Goal: Contribute content: Contribute content

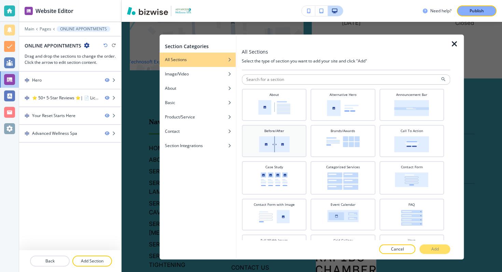
click at [284, 135] on div "Before/After" at bounding box center [274, 140] width 58 height 24
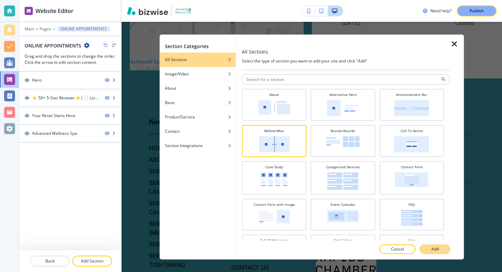
click at [429, 248] on button "Add" at bounding box center [435, 249] width 31 height 10
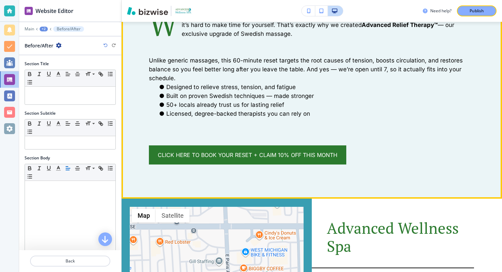
scroll to position [315, 0]
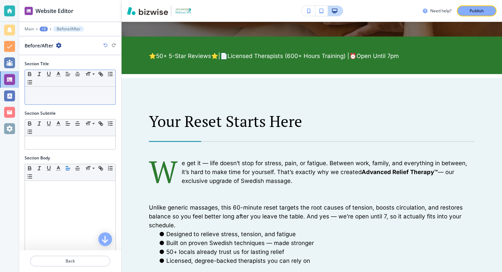
click at [92, 99] on div at bounding box center [70, 96] width 90 height 18
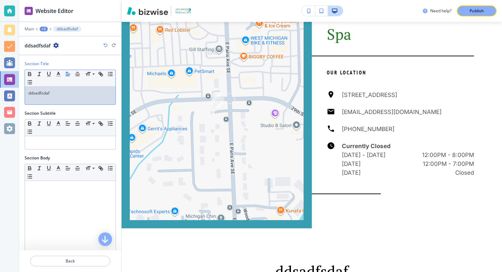
scroll to position [757, 0]
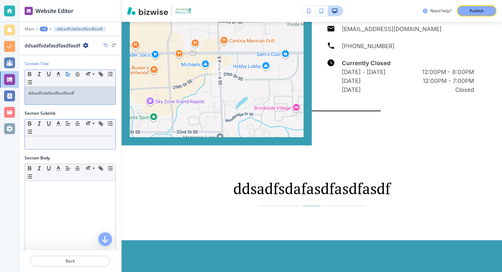
click at [74, 141] on p at bounding box center [70, 143] width 84 height 6
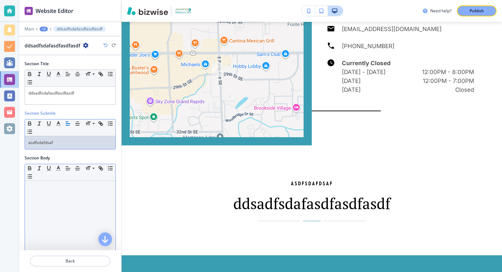
click at [77, 207] on div at bounding box center [70, 225] width 90 height 89
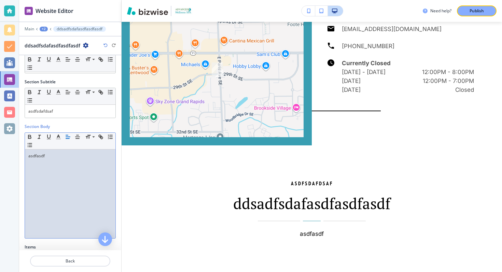
scroll to position [98, 0]
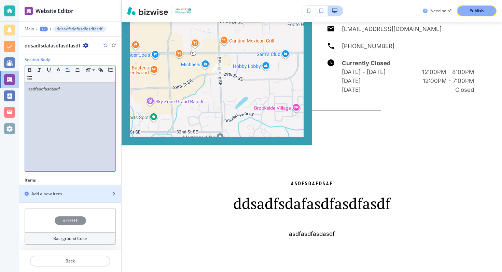
click at [78, 196] on div "Add a new item" at bounding box center [62, 194] width 87 height 6
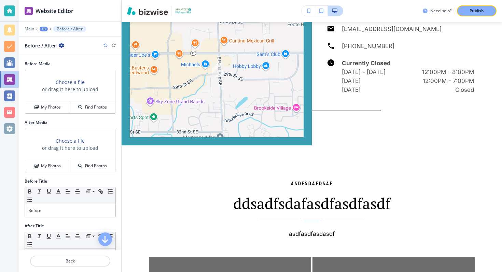
click at [70, 141] on h3 "Choose a file" at bounding box center [70, 140] width 29 height 7
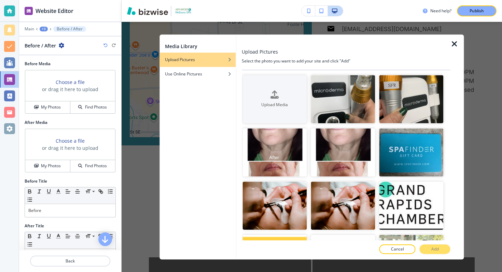
click at [463, 41] on div at bounding box center [457, 146] width 14 height 225
click at [457, 42] on icon "button" at bounding box center [454, 44] width 8 height 8
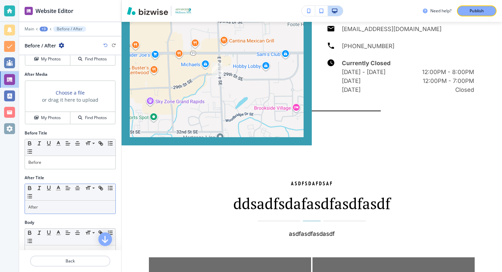
scroll to position [53, 0]
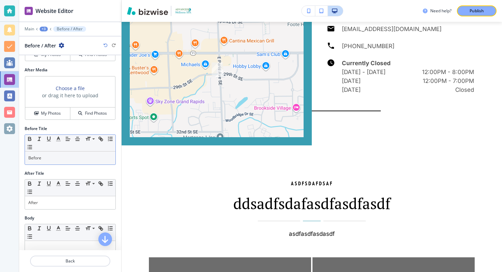
click at [60, 154] on div "Before" at bounding box center [70, 158] width 90 height 13
click at [69, 160] on p "asdfasdfBefore" at bounding box center [70, 158] width 84 height 6
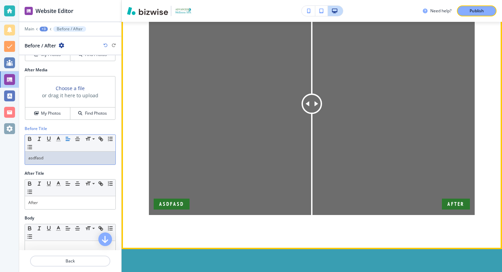
scroll to position [1023, 0]
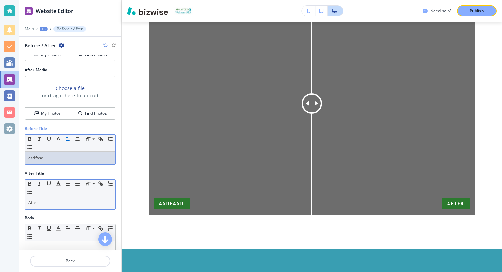
click at [88, 205] on p "After" at bounding box center [70, 203] width 84 height 6
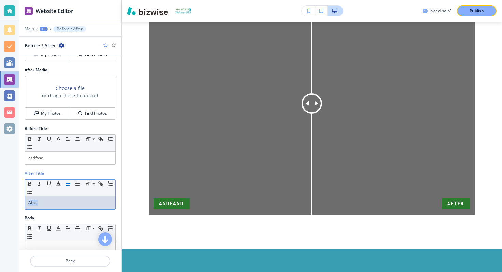
click at [88, 205] on p "After" at bounding box center [70, 203] width 84 height 6
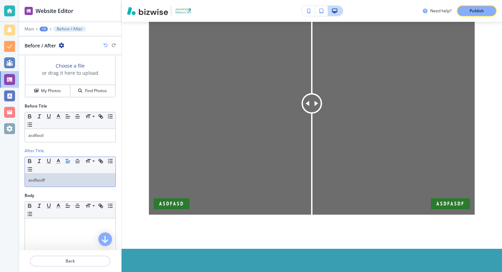
scroll to position [103, 0]
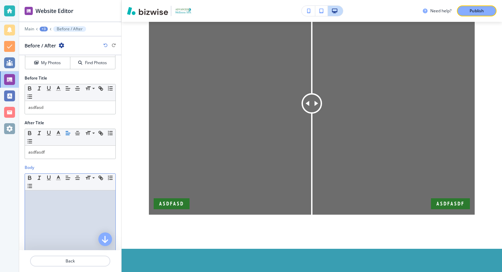
click at [65, 209] on div at bounding box center [70, 235] width 90 height 89
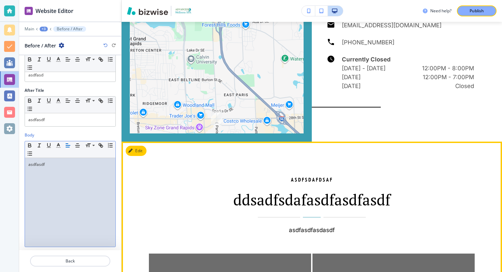
scroll to position [735, 0]
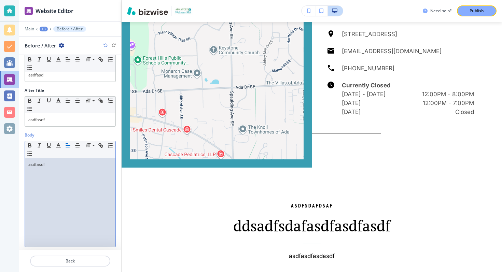
click at [44, 29] on div "+3" at bounding box center [44, 29] width 8 height 5
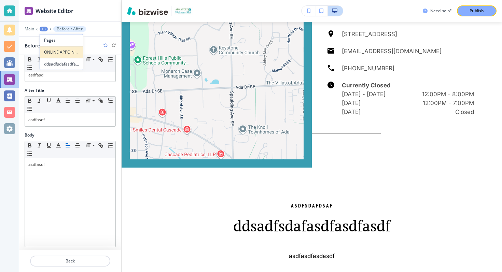
click at [55, 50] on p "ONLINE APPOINTMENTS" at bounding box center [61, 52] width 35 height 6
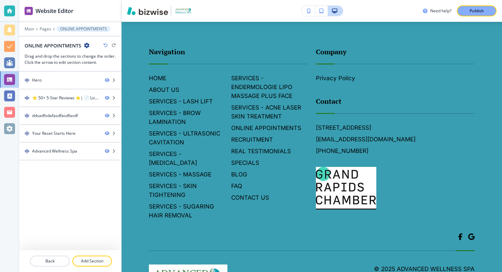
scroll to position [1356, 0]
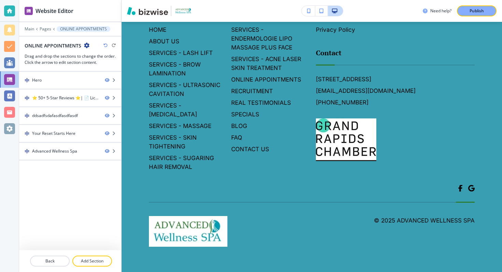
drag, startPoint x: 28, startPoint y: 133, endPoint x: 364, endPoint y: 8, distance: 358.7
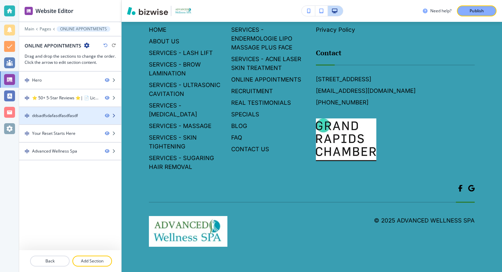
click at [74, 114] on div "ddsadfsdafasdfasdfasdf" at bounding box center [55, 116] width 46 height 6
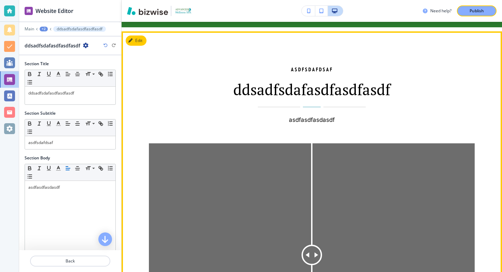
scroll to position [356, 0]
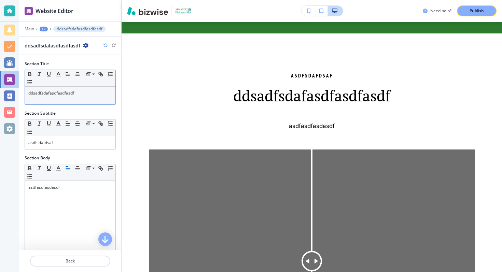
click at [62, 95] on p "ddsadfsdafasdfasdfasdf" at bounding box center [70, 93] width 84 height 6
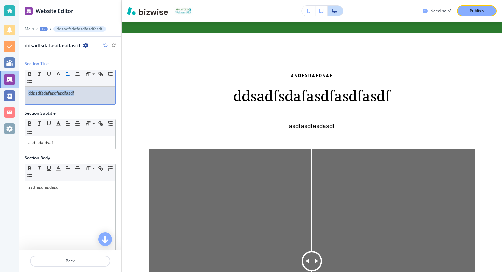
click at [62, 95] on p "ddsadfsdafasdfasdfasdf" at bounding box center [70, 93] width 84 height 6
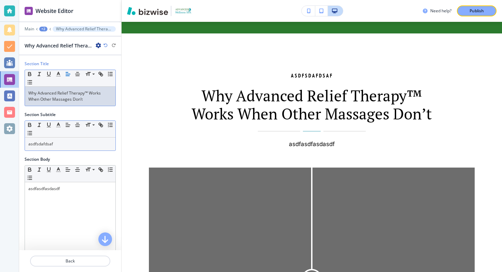
click at [65, 143] on p "asdfsdafdsaf" at bounding box center [70, 144] width 84 height 6
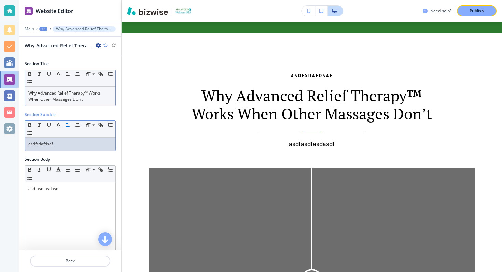
click at [65, 143] on p "asdfsdafdsaf" at bounding box center [70, 144] width 84 height 6
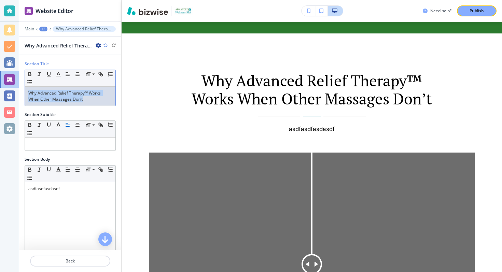
drag, startPoint x: 28, startPoint y: 115, endPoint x: 33, endPoint y: 66, distance: 49.8
click at [33, 65] on div "Section Title Small Normal Large Huge Why Advanced Relief Therapy™ Works When O…" at bounding box center [70, 152] width 102 height 195
click at [72, 110] on div "Section Title Small Normal Large Huge Why Advanced Relief Therapy™ Works When O…" at bounding box center [70, 86] width 102 height 51
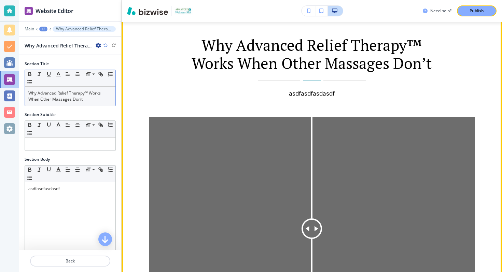
scroll to position [474, 0]
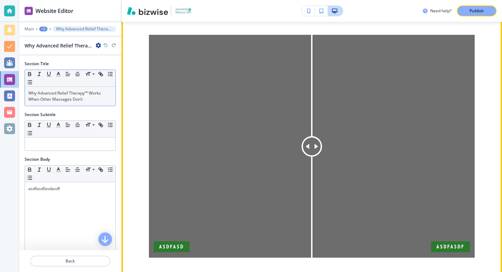
click at [196, 176] on img at bounding box center [312, 146] width 326 height 223
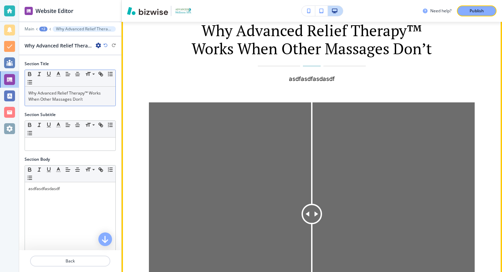
scroll to position [396, 0]
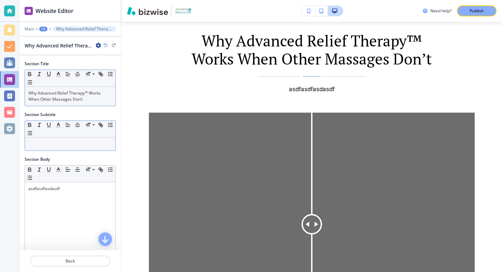
click at [82, 142] on p at bounding box center [70, 144] width 84 height 6
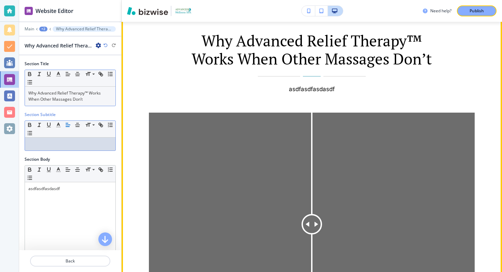
scroll to position [420, 0]
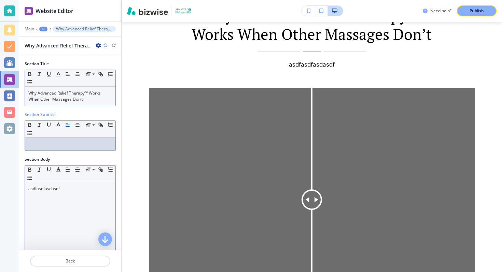
click at [54, 197] on div "asdfasdfasdasdf" at bounding box center [70, 226] width 90 height 89
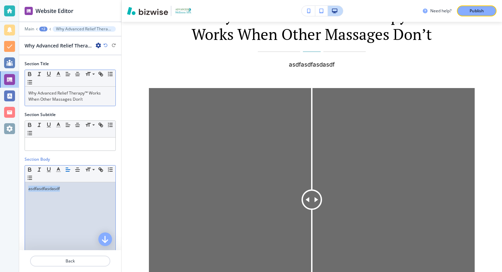
click at [54, 197] on div "asdfasdfasdasdf" at bounding box center [70, 226] width 90 height 89
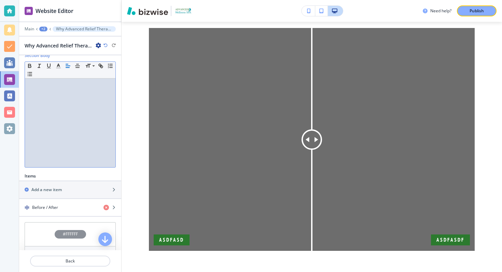
scroll to position [117, 0]
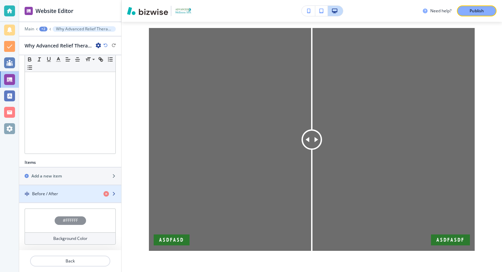
click at [72, 189] on div "button" at bounding box center [70, 187] width 102 height 5
click at [114, 191] on div "button" at bounding box center [112, 193] width 18 height 5
click at [113, 195] on icon "button" at bounding box center [114, 194] width 4 height 4
click at [115, 194] on icon "button" at bounding box center [114, 194] width 4 height 4
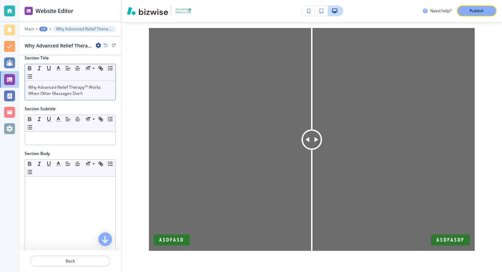
scroll to position [0, 0]
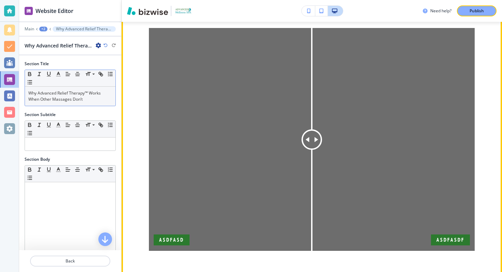
click at [184, 110] on img at bounding box center [312, 139] width 326 height 223
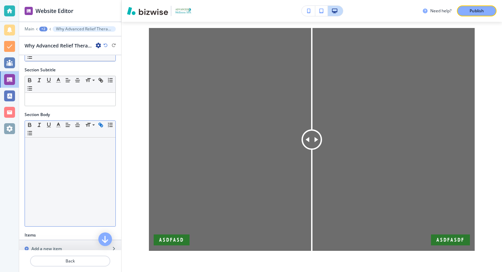
scroll to position [117, 0]
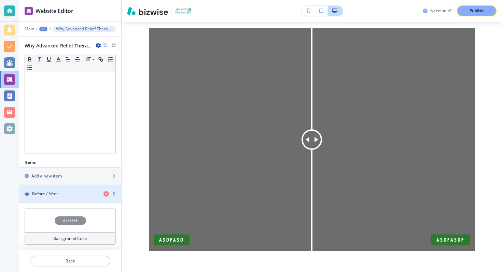
click at [73, 190] on div "button" at bounding box center [70, 187] width 102 height 5
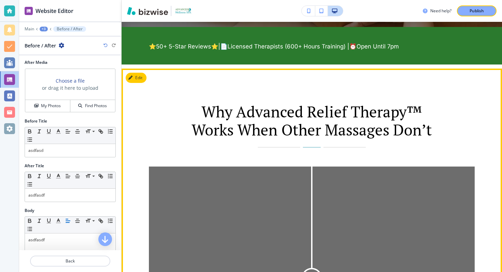
scroll to position [396, 0]
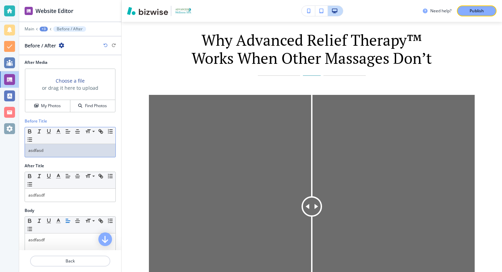
click at [67, 149] on p "asdfasd" at bounding box center [70, 151] width 84 height 6
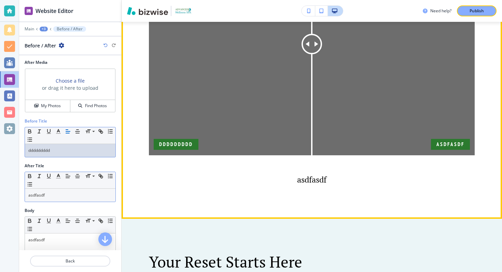
scroll to position [563, 0]
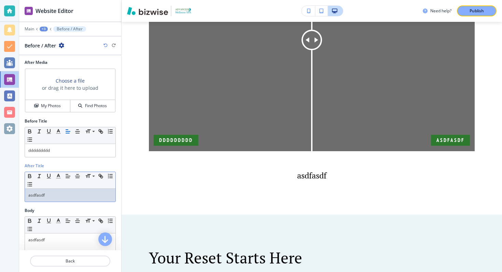
click at [87, 196] on p "asdfasdf" at bounding box center [70, 195] width 84 height 6
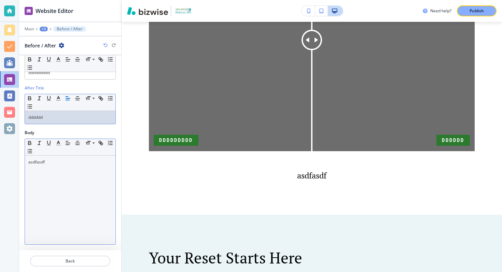
click at [76, 171] on div "asdfasdf" at bounding box center [70, 200] width 90 height 89
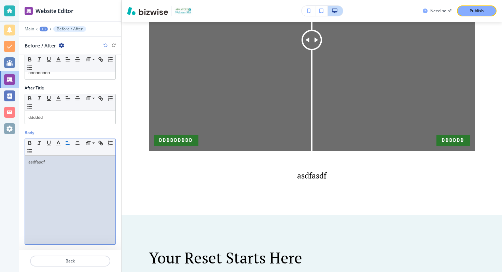
click at [76, 171] on div "asdfasdf" at bounding box center [70, 200] width 90 height 89
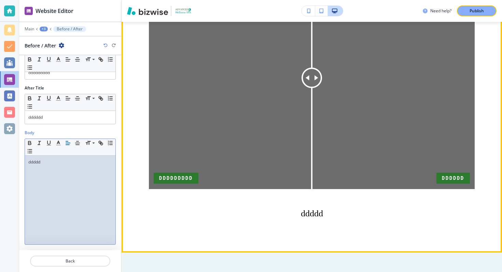
scroll to position [546, 0]
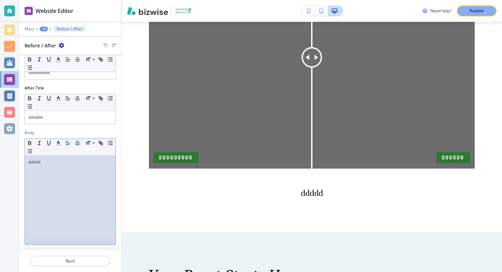
click at [40, 166] on div "ddddd" at bounding box center [70, 200] width 90 height 89
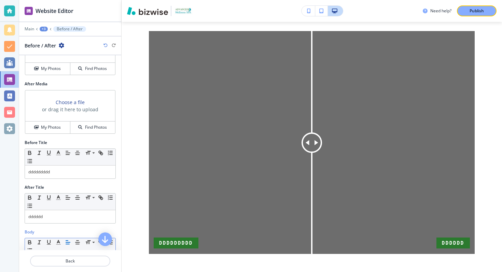
scroll to position [53, 0]
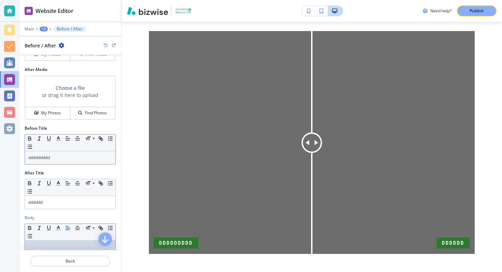
click at [93, 162] on div "ddddddddd" at bounding box center [70, 157] width 90 height 13
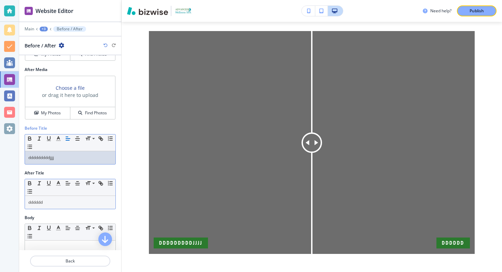
click at [85, 202] on p "dddddd" at bounding box center [70, 202] width 84 height 6
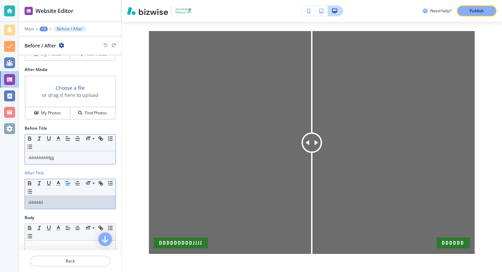
click at [53, 157] on p "dddddddddjjjj" at bounding box center [70, 158] width 84 height 6
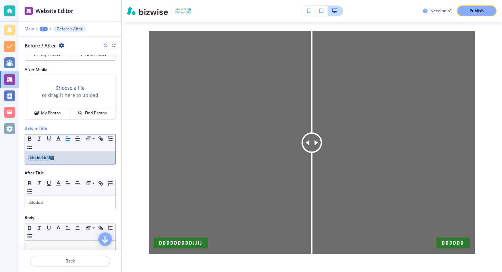
click at [53, 157] on p "dddddddddjjjj" at bounding box center [70, 158] width 84 height 6
paste div
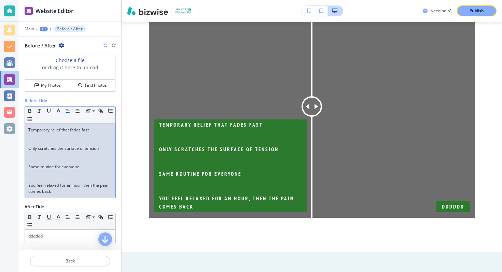
scroll to position [122, 0]
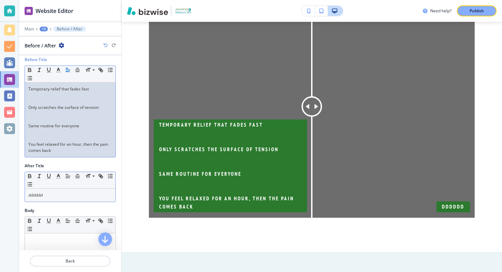
click at [62, 194] on p "dddddd" at bounding box center [70, 195] width 84 height 6
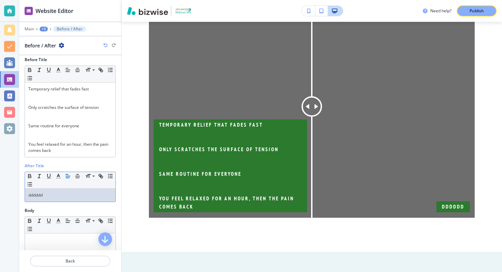
click at [62, 194] on p "dddddd" at bounding box center [70, 195] width 84 height 6
click at [38, 196] on p "dddddd" at bounding box center [70, 195] width 84 height 6
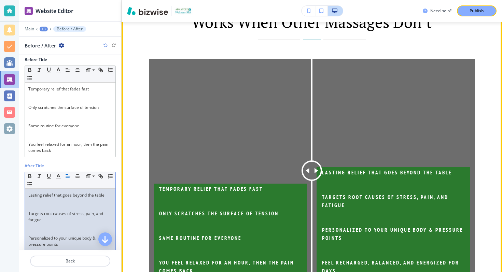
scroll to position [433, 0]
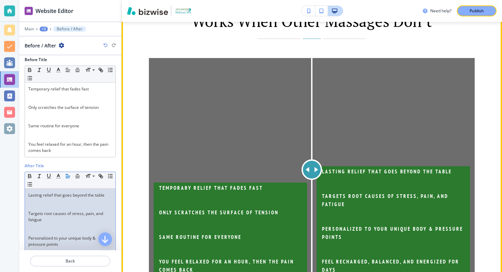
click at [313, 167] on div at bounding box center [311, 169] width 20 height 20
drag, startPoint x: 313, startPoint y: 167, endPoint x: 313, endPoint y: 179, distance: 12.7
click at [313, 179] on div at bounding box center [312, 169] width 20 height 20
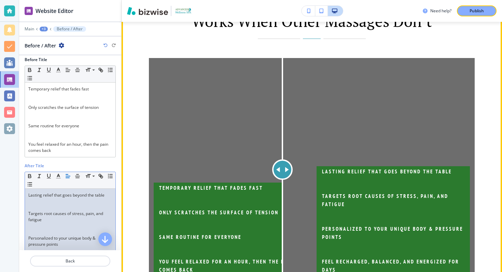
drag, startPoint x: 313, startPoint y: 173, endPoint x: 239, endPoint y: 172, distance: 73.8
click at [272, 172] on div at bounding box center [282, 169] width 20 height 20
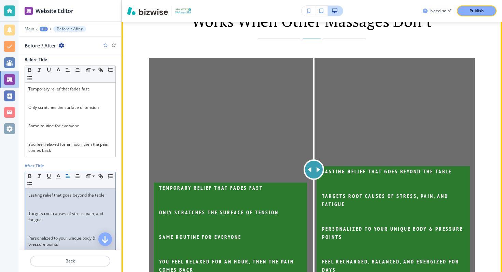
drag, startPoint x: 238, startPoint y: 172, endPoint x: 314, endPoint y: 169, distance: 76.2
click at [314, 169] on div at bounding box center [314, 169] width 20 height 20
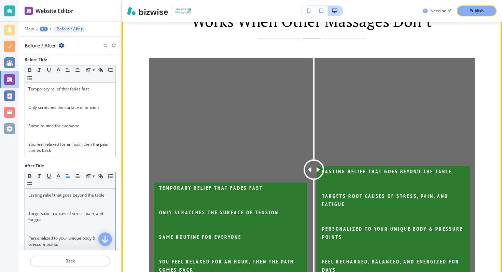
click at [302, 169] on img at bounding box center [312, 169] width 326 height 223
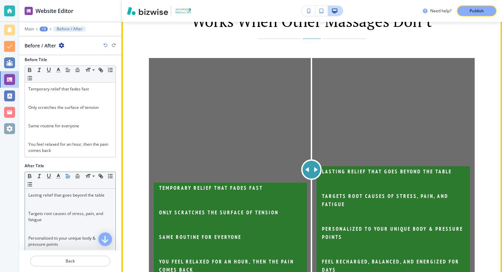
click at [311, 167] on div at bounding box center [311, 169] width 20 height 20
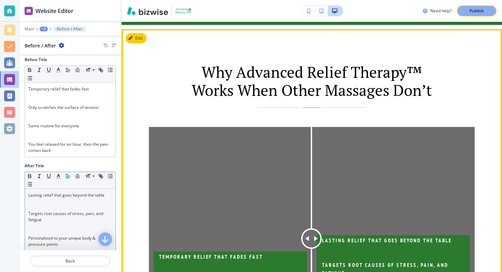
scroll to position [385, 0]
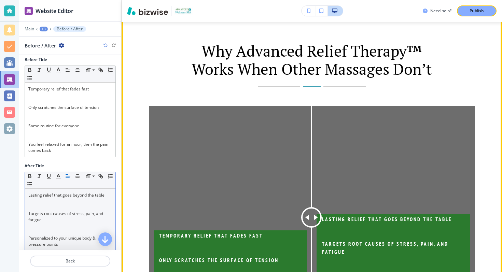
drag, startPoint x: 356, startPoint y: 134, endPoint x: 292, endPoint y: 130, distance: 65.0
click at [292, 130] on div "Temporary relief that fades fast Only scratches the surface of tension Same rou…" at bounding box center [312, 217] width 326 height 223
click at [343, 84] on div "Why Advanced Relief Therapy™ Works When Other Massages Don’t" at bounding box center [312, 64] width 244 height 45
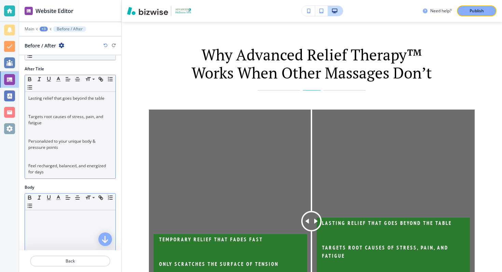
scroll to position [30, 0]
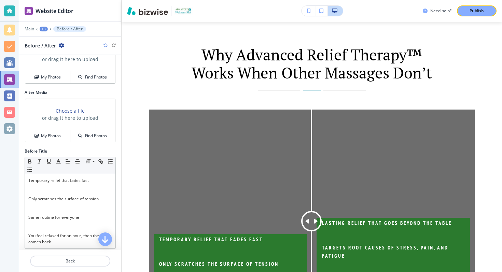
click at [72, 252] on div at bounding box center [70, 252] width 102 height 5
click at [71, 258] on p "Back" at bounding box center [70, 261] width 79 height 6
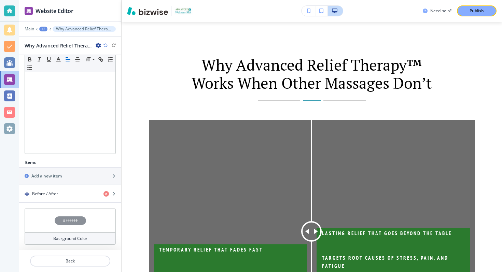
scroll to position [371, 0]
